Goal: Information Seeking & Learning: Learn about a topic

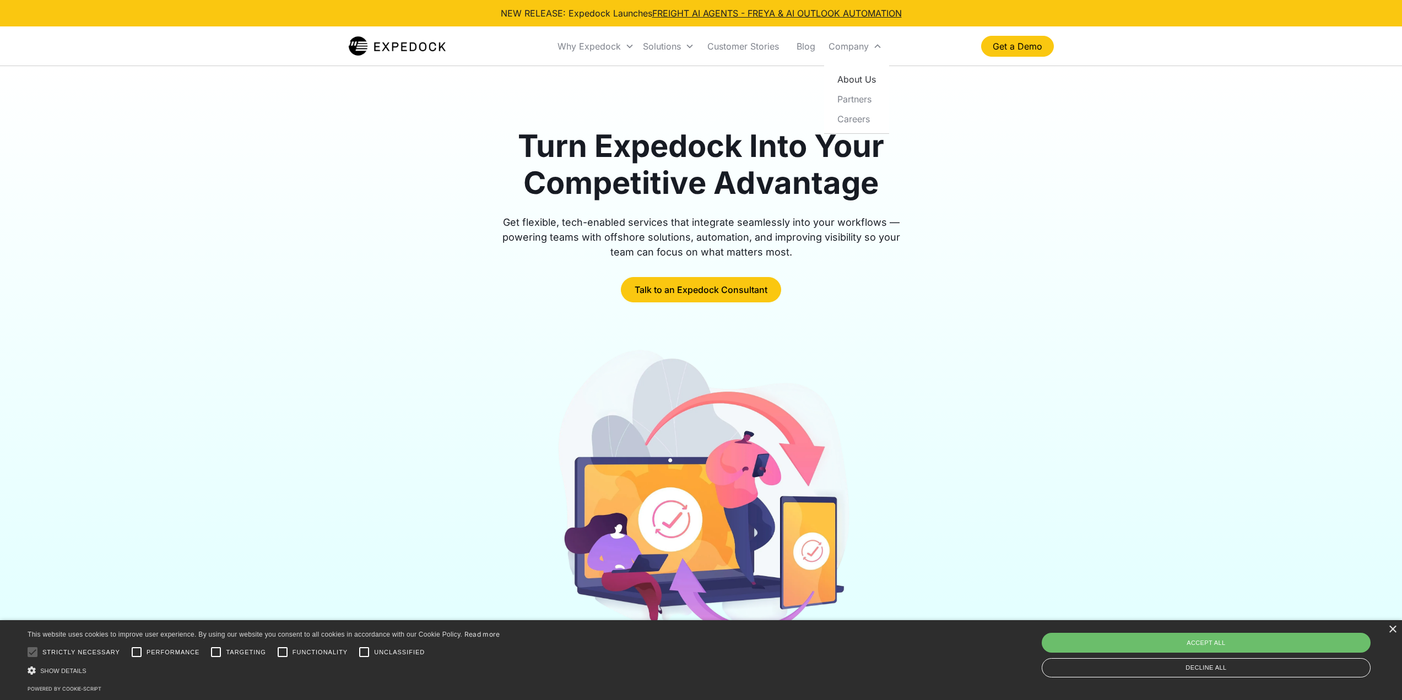
click at [852, 77] on link "About Us" at bounding box center [856, 79] width 56 height 20
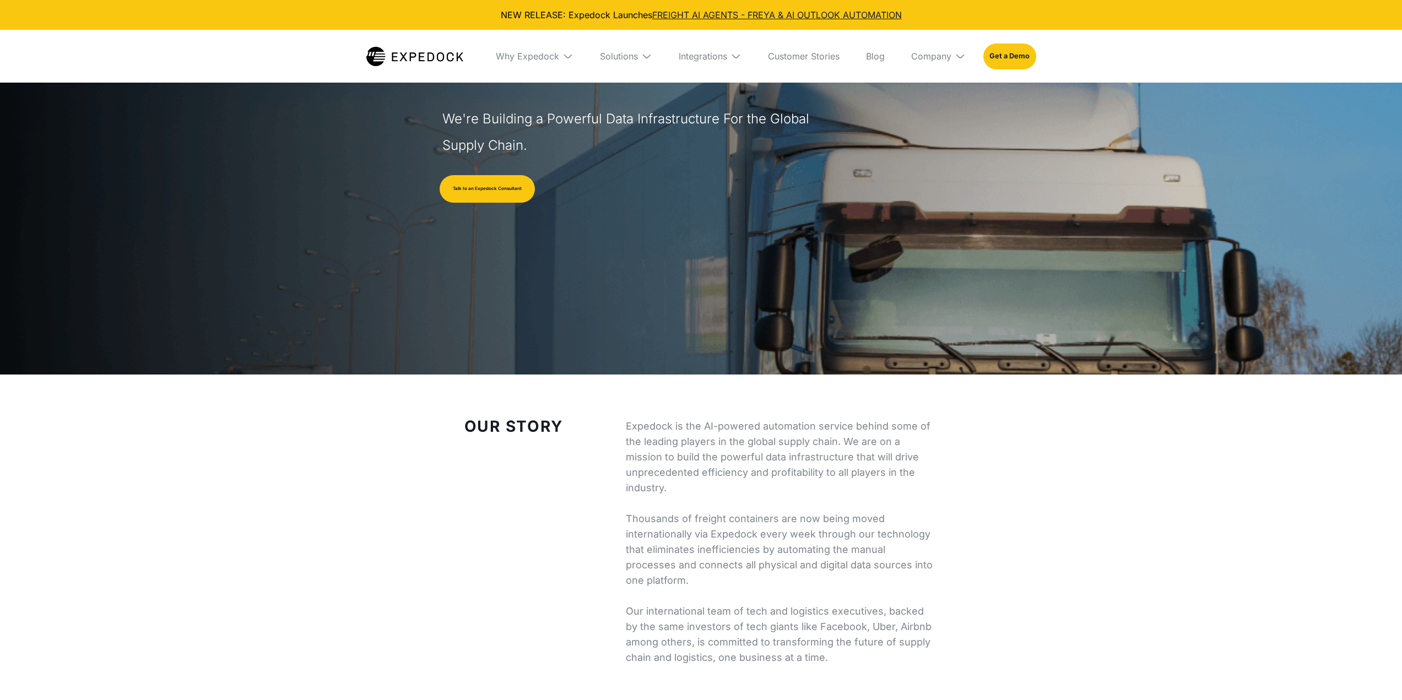
select select
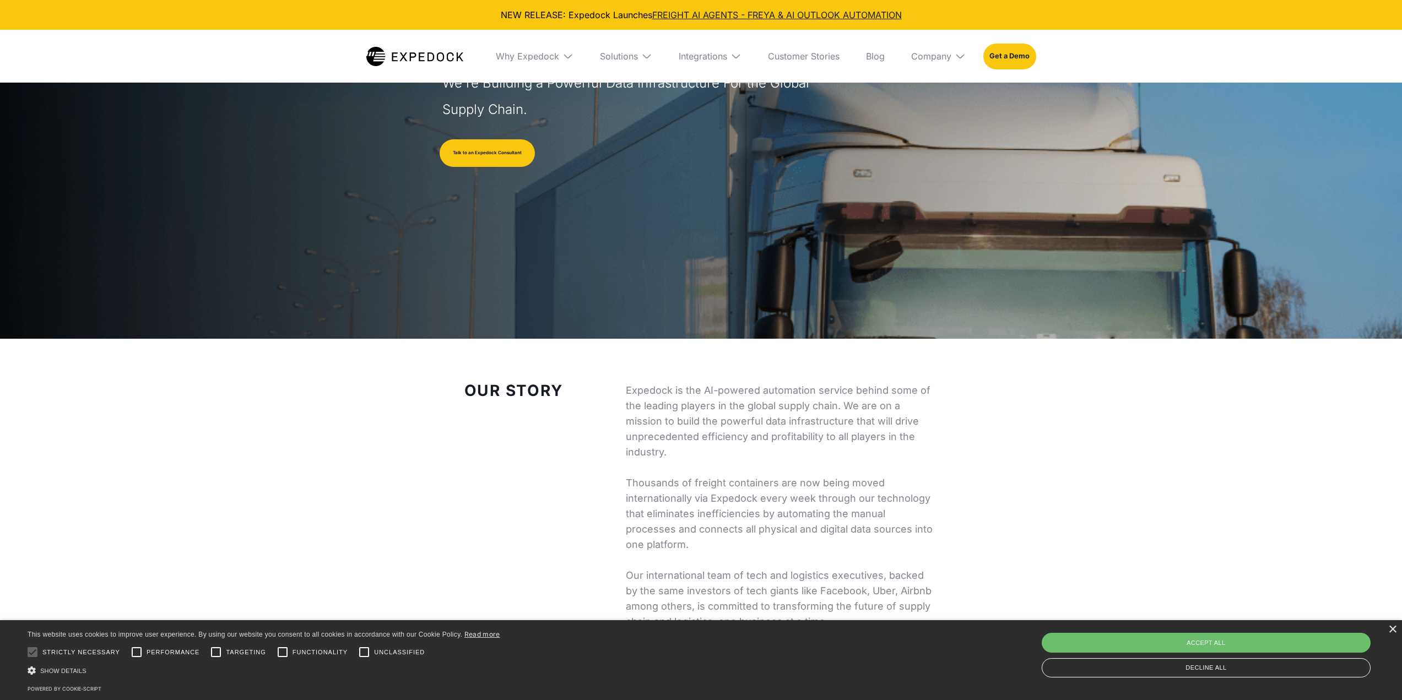
scroll to position [165, 0]
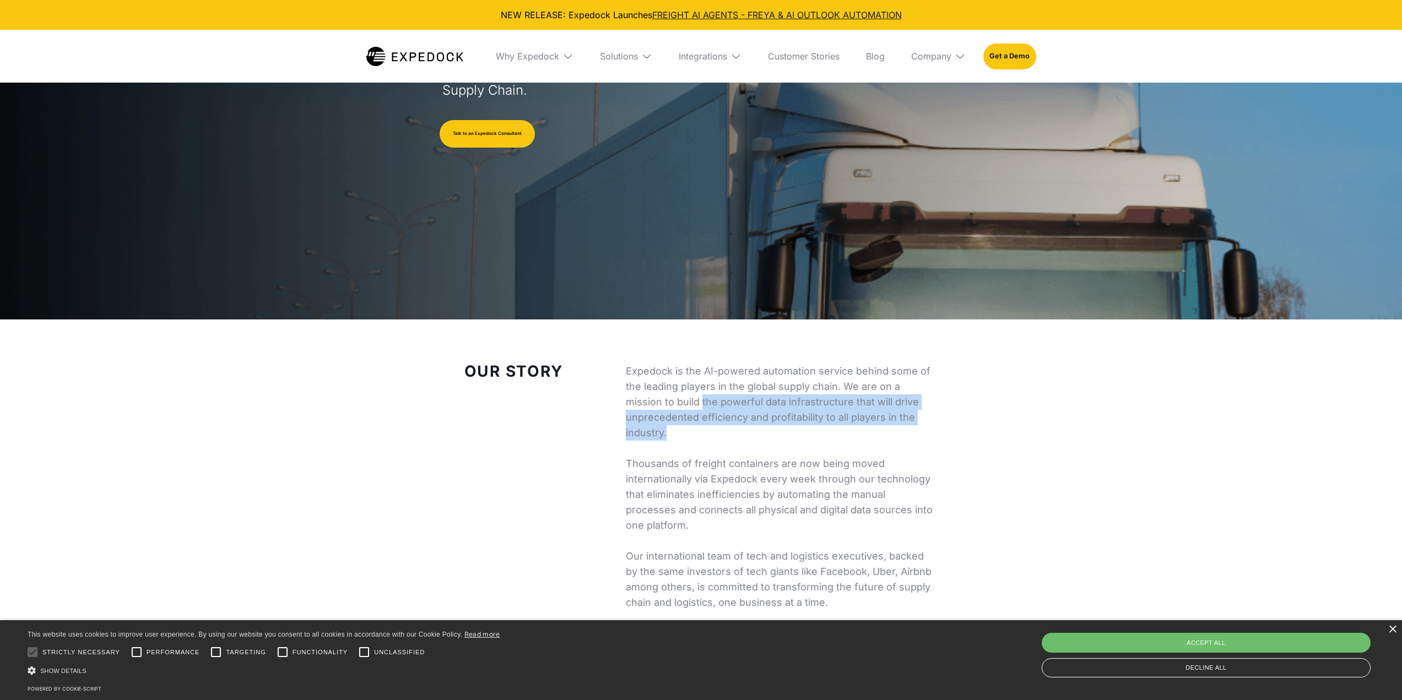
drag, startPoint x: 664, startPoint y: 400, endPoint x: 729, endPoint y: 428, distance: 70.6
click at [729, 428] on p "Expedock is the AI-powered automation service behind some of the leading player…" at bounding box center [782, 487] width 312 height 247
click at [770, 432] on p "Expedock is the AI-powered automation service behind some of the leading player…" at bounding box center [782, 487] width 312 height 247
drag, startPoint x: 676, startPoint y: 417, endPoint x: 741, endPoint y: 430, distance: 65.7
click at [741, 430] on p "Expedock is the AI-powered automation service behind some of the leading player…" at bounding box center [782, 487] width 312 height 247
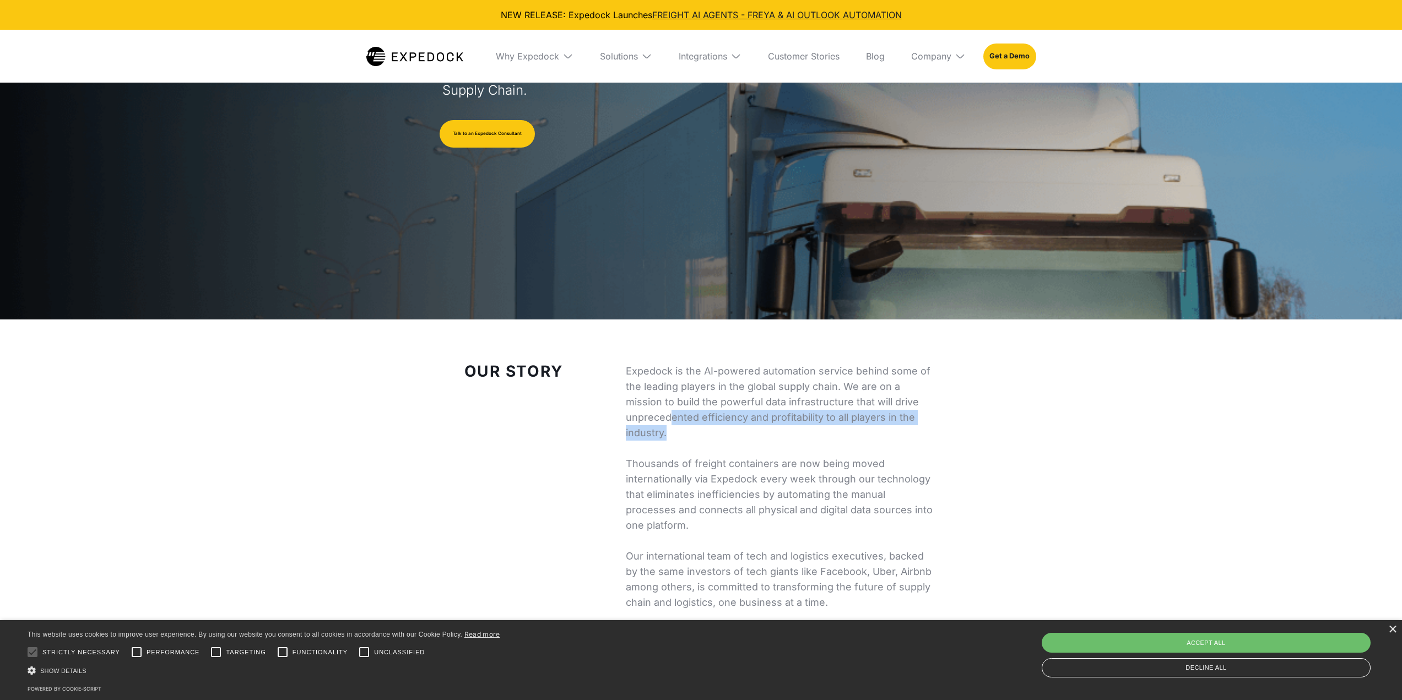
click at [761, 434] on p "Expedock is the AI-powered automation service behind some of the leading player…" at bounding box center [782, 487] width 312 height 247
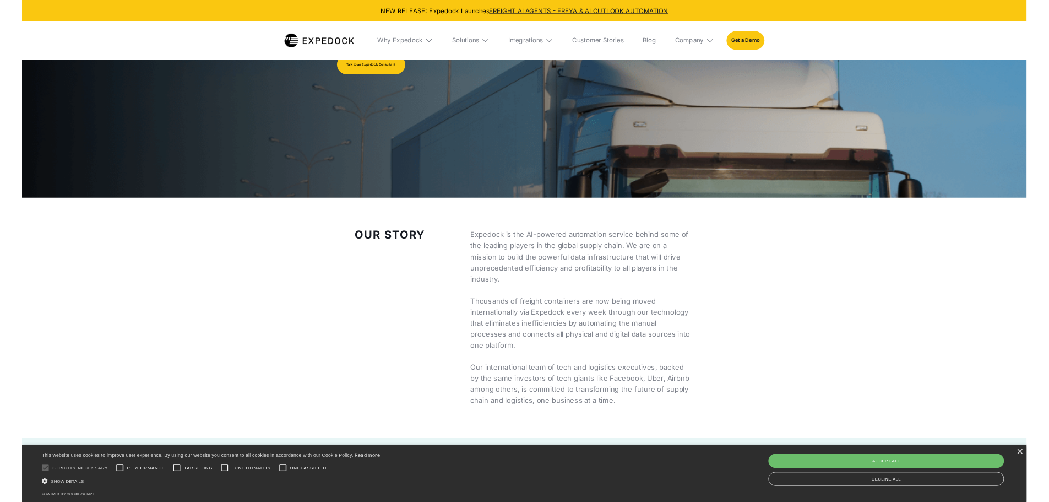
scroll to position [275, 0]
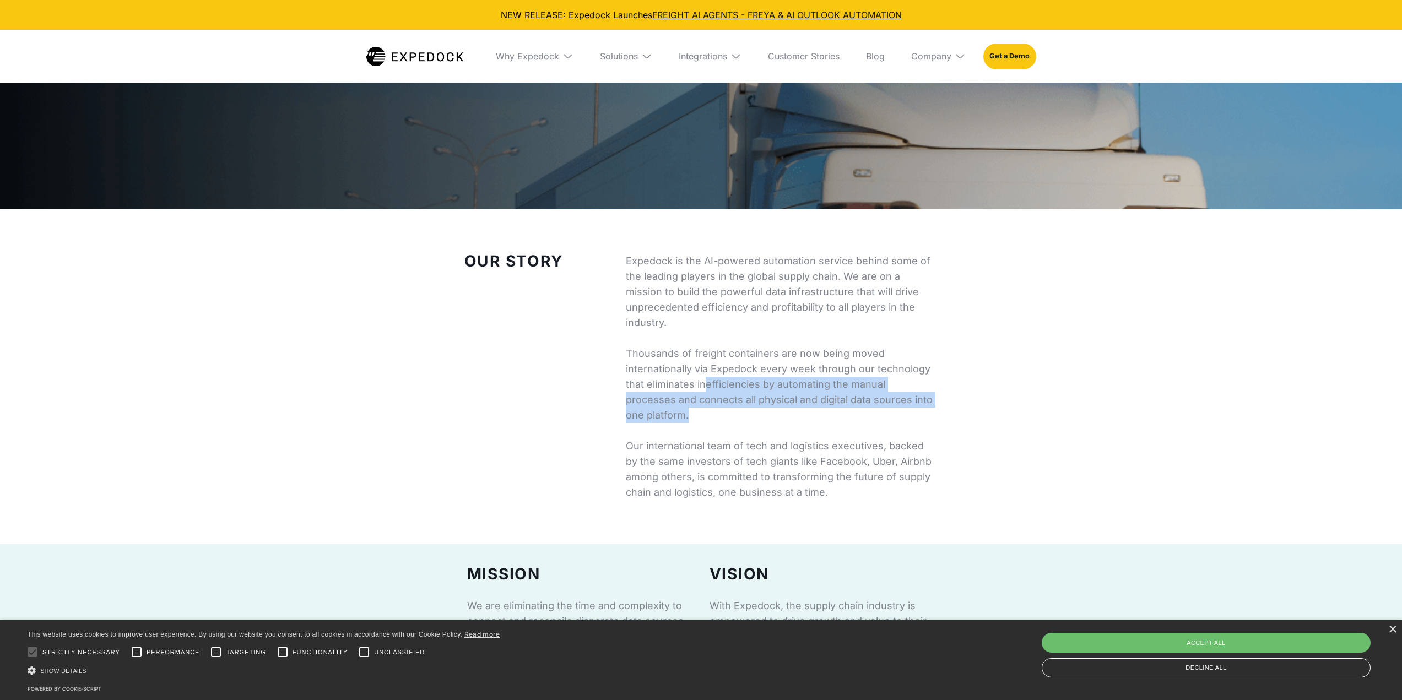
drag, startPoint x: 704, startPoint y: 382, endPoint x: 773, endPoint y: 410, distance: 73.6
click at [773, 410] on p "Expedock is the AI-powered automation service behind some of the leading player…" at bounding box center [782, 376] width 312 height 247
click at [815, 411] on p "Expedock is the AI-powered automation service behind some of the leading player…" at bounding box center [782, 376] width 312 height 247
drag, startPoint x: 647, startPoint y: 395, endPoint x: 696, endPoint y: 414, distance: 52.5
click at [696, 414] on p "Expedock is the AI-powered automation service behind some of the leading player…" at bounding box center [782, 376] width 312 height 247
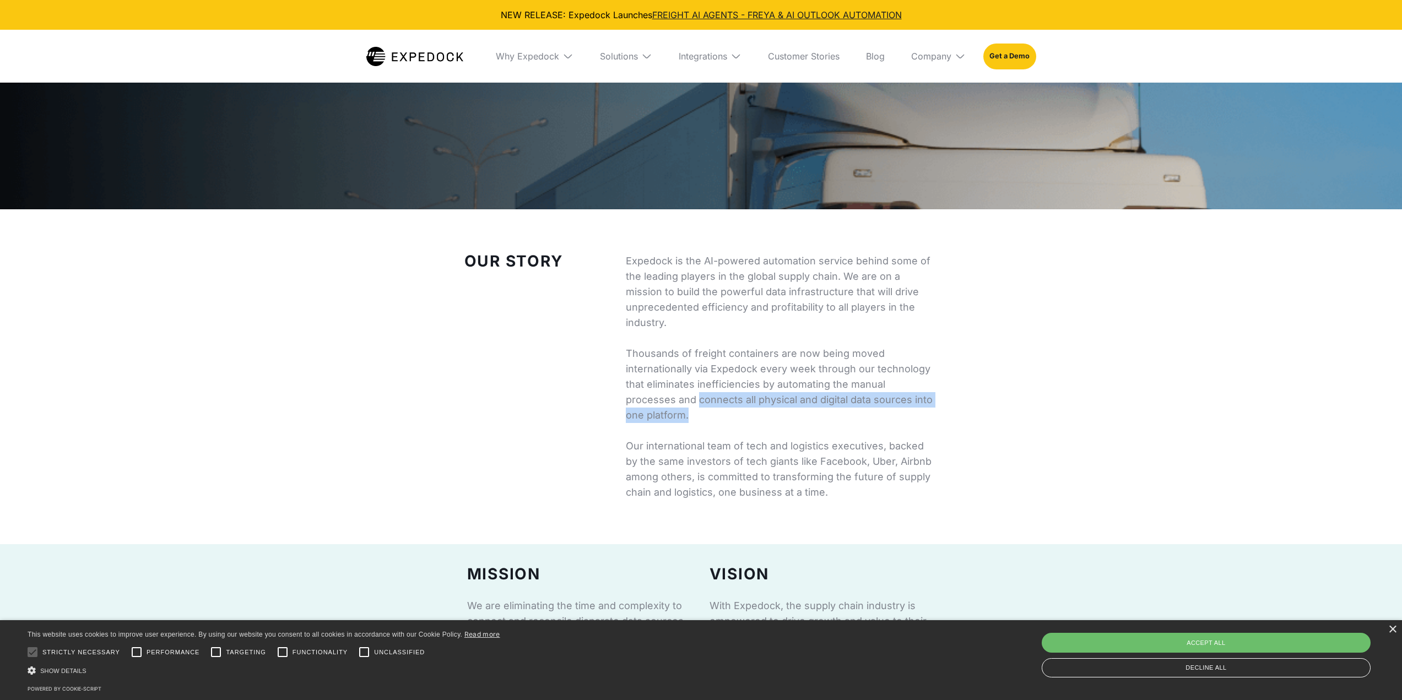
click at [731, 419] on p "Expedock is the AI-powered automation service behind some of the leading player…" at bounding box center [782, 376] width 312 height 247
drag, startPoint x: 733, startPoint y: 405, endPoint x: 739, endPoint y: 413, distance: 9.7
click at [739, 413] on p "Expedock is the AI-powered automation service behind some of the leading player…" at bounding box center [782, 376] width 312 height 247
click at [744, 415] on p "Expedock is the AI-powered automation service behind some of the leading player…" at bounding box center [782, 376] width 312 height 247
drag, startPoint x: 650, startPoint y: 416, endPoint x: 675, endPoint y: 416, distance: 24.8
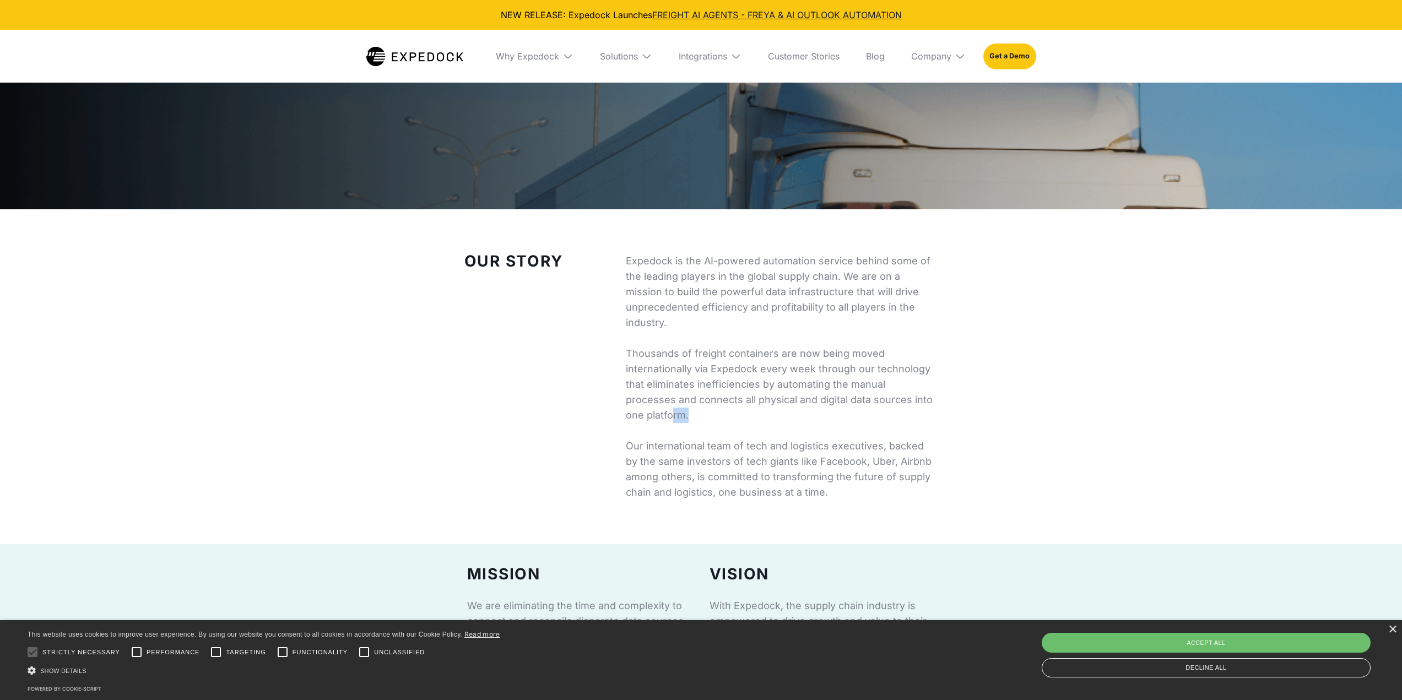
click at [675, 416] on p "Expedock is the AI-powered automation service behind some of the leading player…" at bounding box center [782, 376] width 312 height 247
click at [704, 431] on p "Expedock is the AI-powered automation service behind some of the leading player…" at bounding box center [782, 376] width 312 height 247
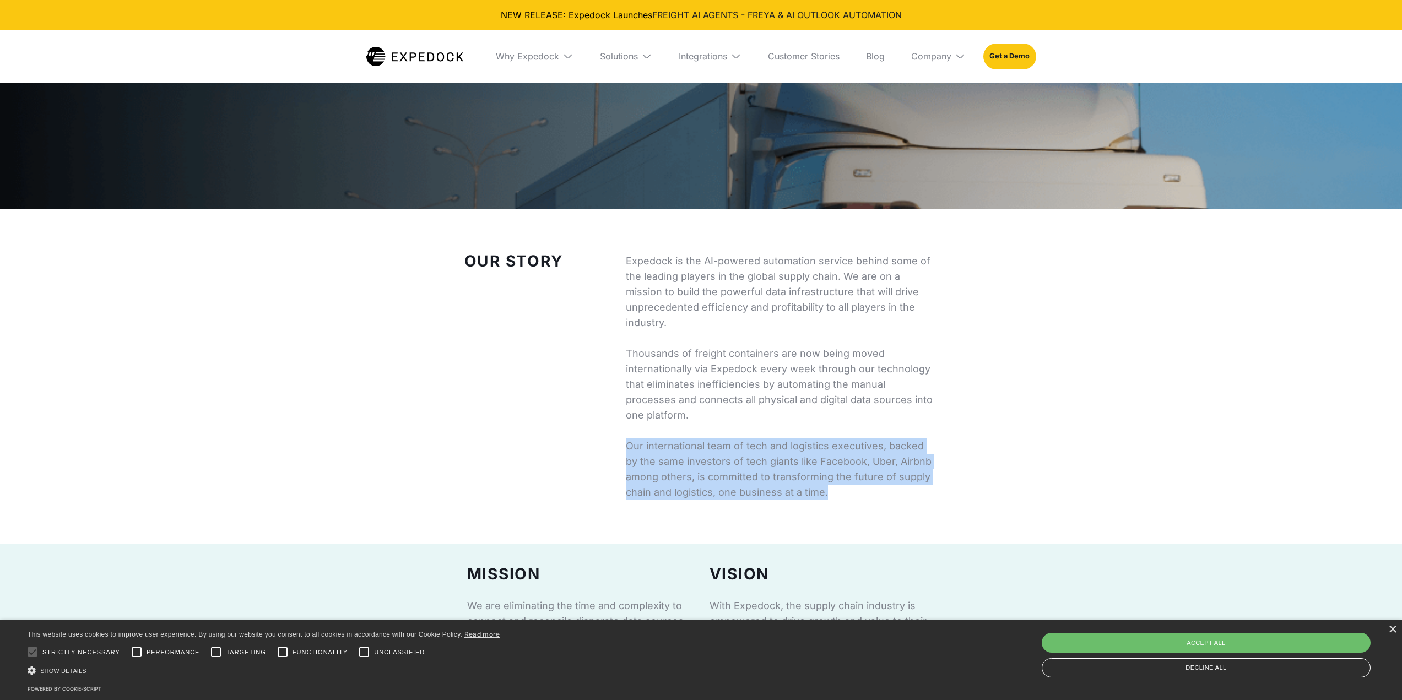
drag, startPoint x: 626, startPoint y: 441, endPoint x: 838, endPoint y: 490, distance: 217.2
click at [838, 490] on p "Expedock is the AI-powered automation service behind some of the leading player…" at bounding box center [782, 376] width 312 height 247
click at [847, 486] on p "Expedock is the AI-powered automation service behind some of the leading player…" at bounding box center [782, 376] width 312 height 247
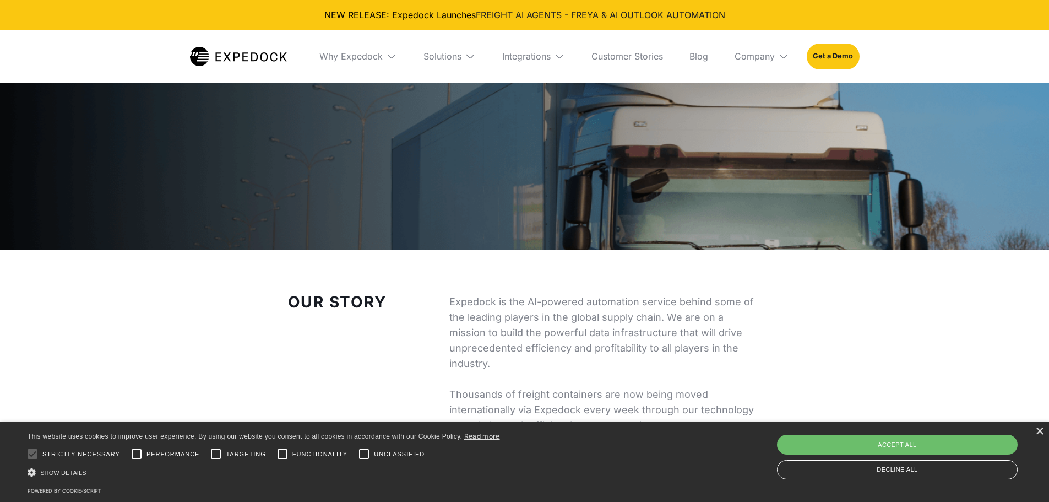
scroll to position [0, 0]
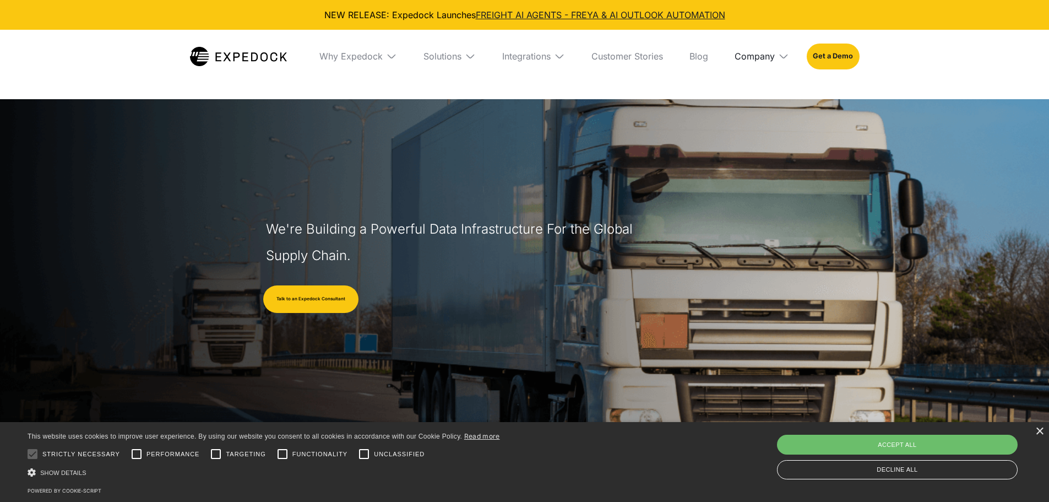
click at [768, 54] on div "Company" at bounding box center [755, 56] width 40 height 11
click at [761, 92] on link "About Us" at bounding box center [762, 97] width 72 height 29
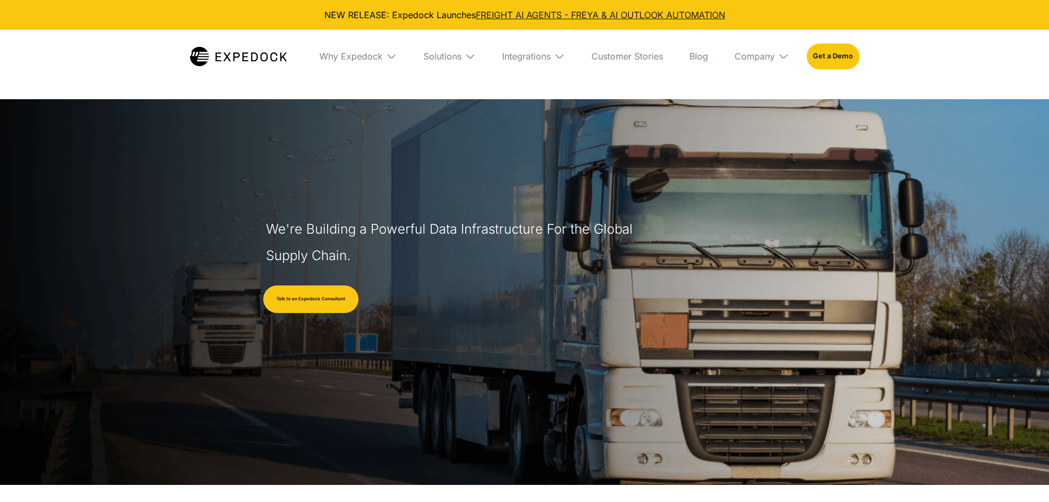
select select
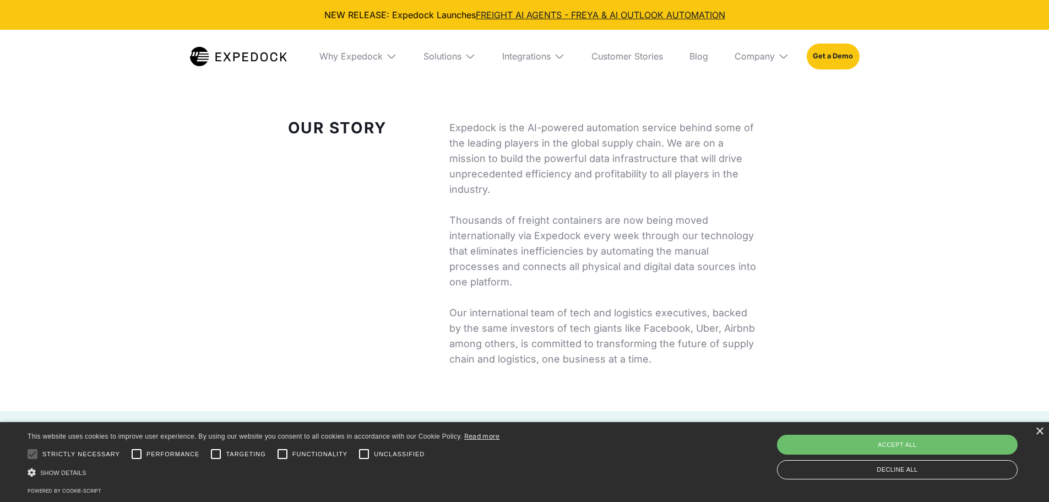
scroll to position [408, 0]
click at [810, 446] on div "Accept all" at bounding box center [897, 445] width 241 height 20
checkbox input "true"
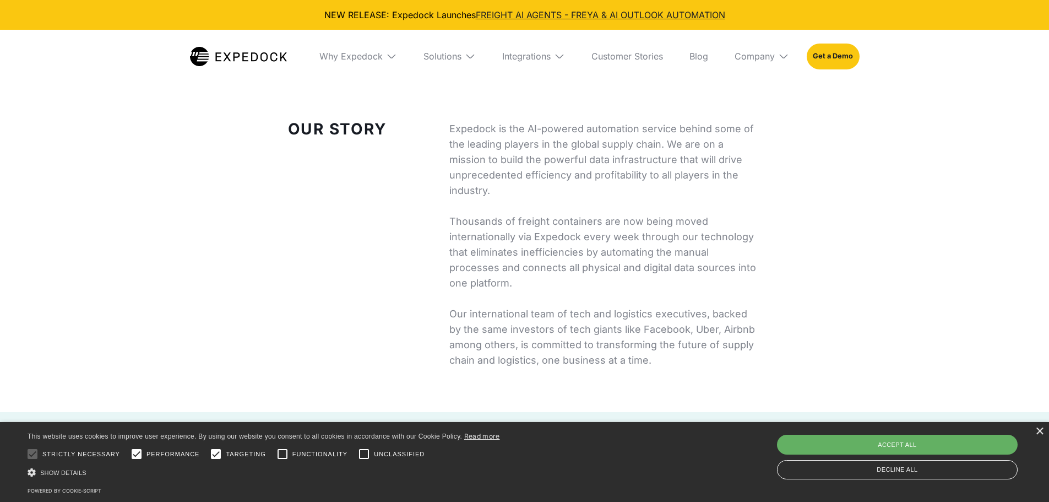
checkbox input "true"
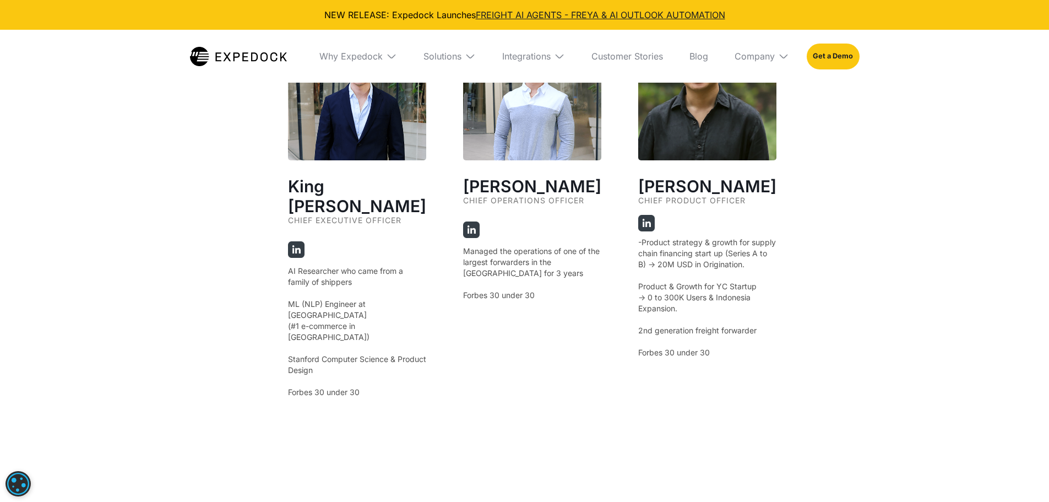
scroll to position [1968, 0]
